Goal: Task Accomplishment & Management: Use online tool/utility

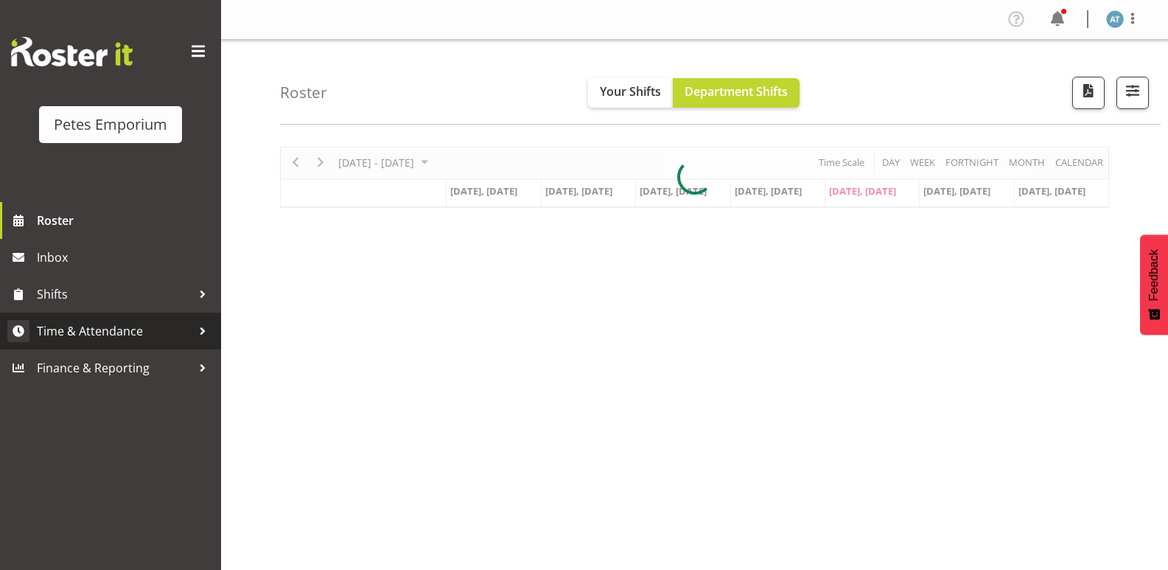
click at [161, 325] on span "Time & Attendance" at bounding box center [114, 331] width 155 height 22
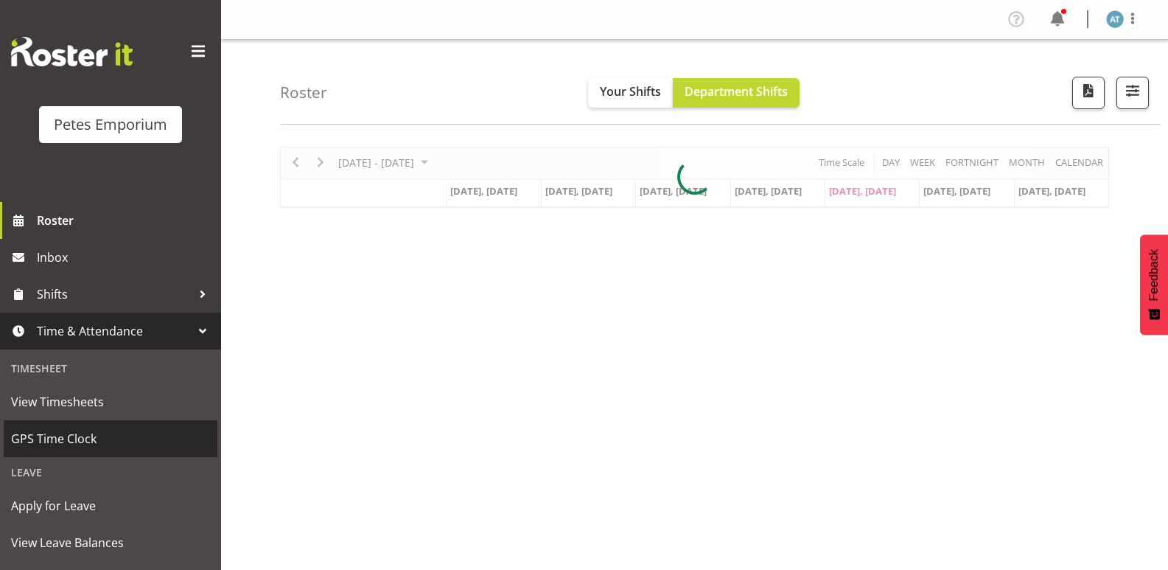
click at [113, 429] on span "GPS Time Clock" at bounding box center [110, 438] width 199 height 22
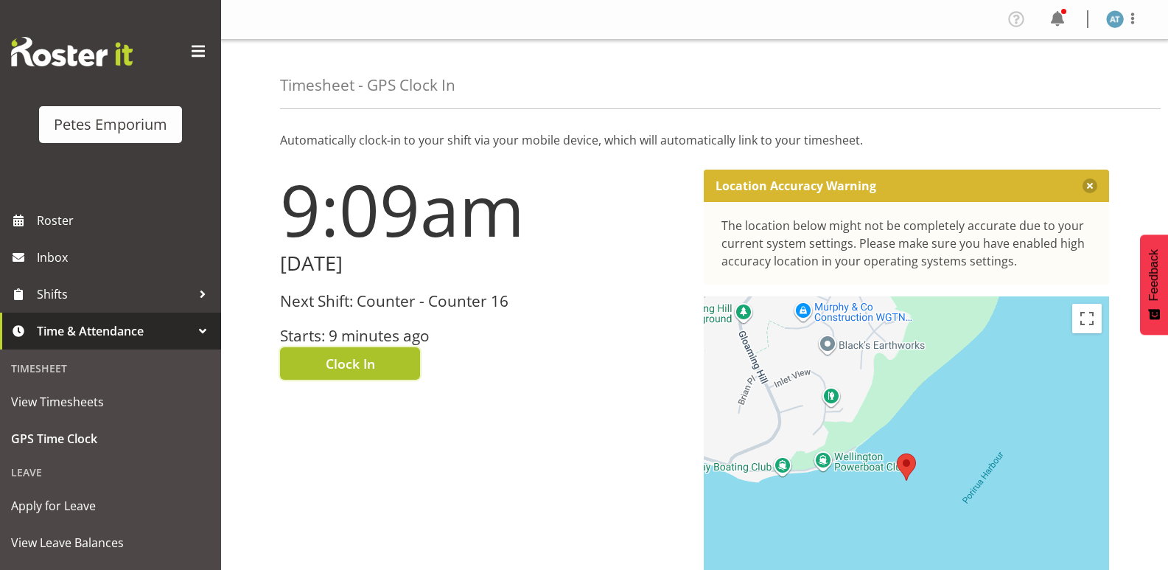
click at [381, 361] on button "Clock In" at bounding box center [350, 363] width 140 height 32
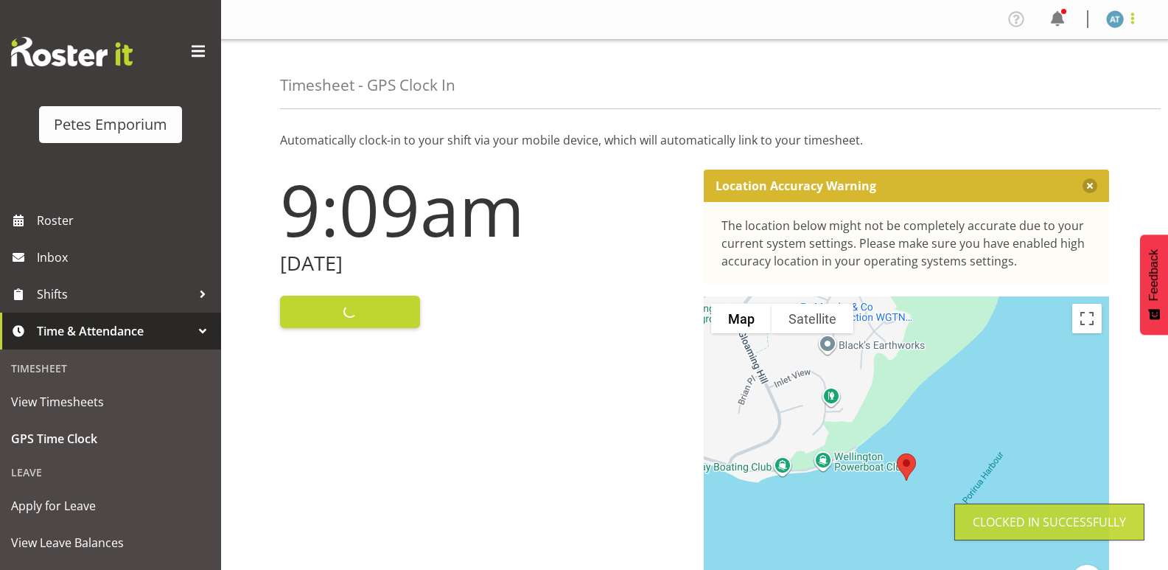
click at [1138, 26] on span at bounding box center [1133, 19] width 18 height 18
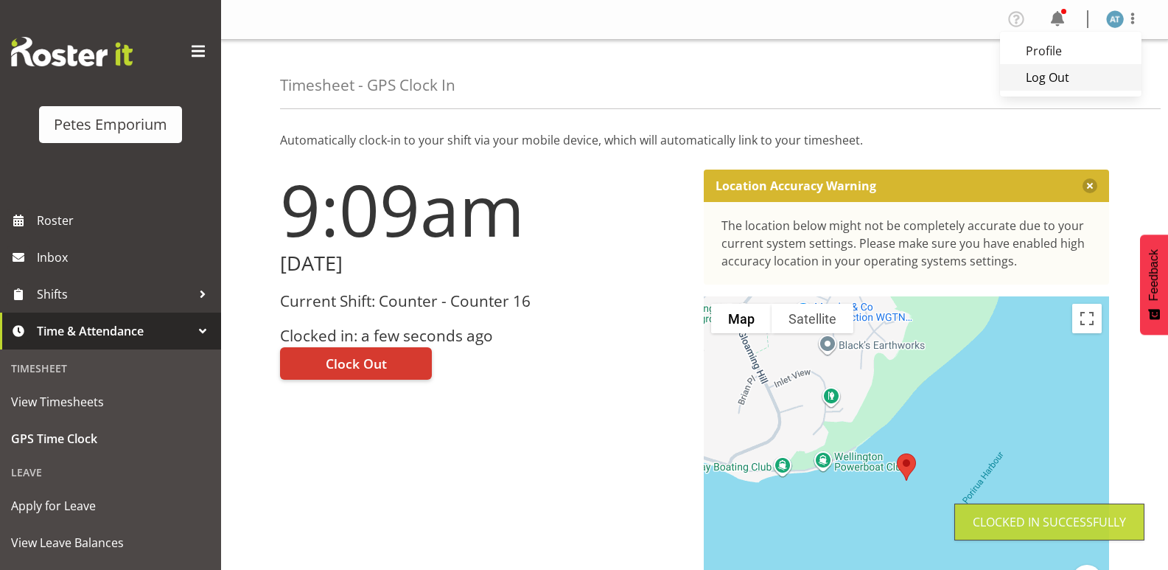
click at [1105, 84] on link "Log Out" at bounding box center [1070, 77] width 141 height 27
